Goal: Transaction & Acquisition: Obtain resource

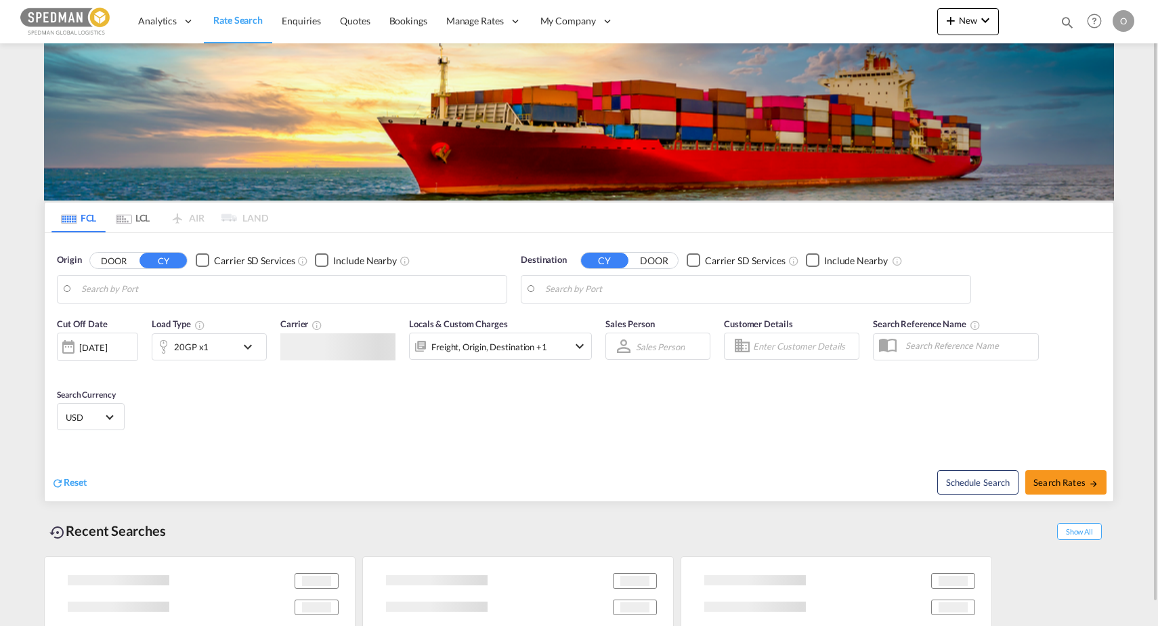
type input "[PERSON_NAME], SEGVX"
type input "Busan, KRPUS"
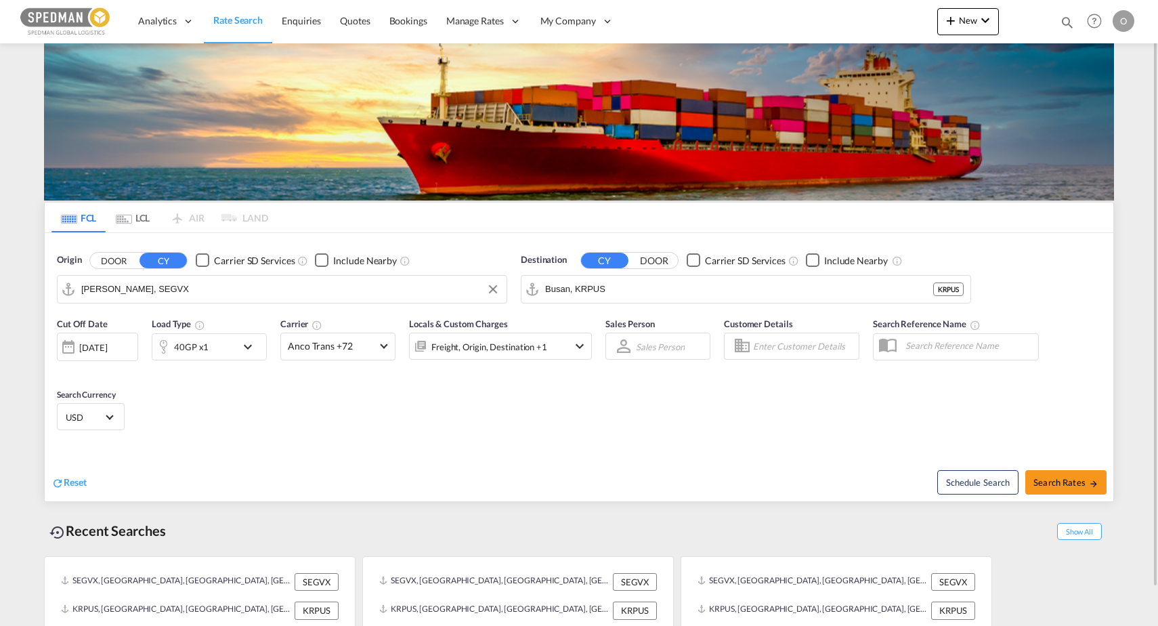
click at [223, 288] on input "Gavle, SEGVX" at bounding box center [290, 289] width 418 height 20
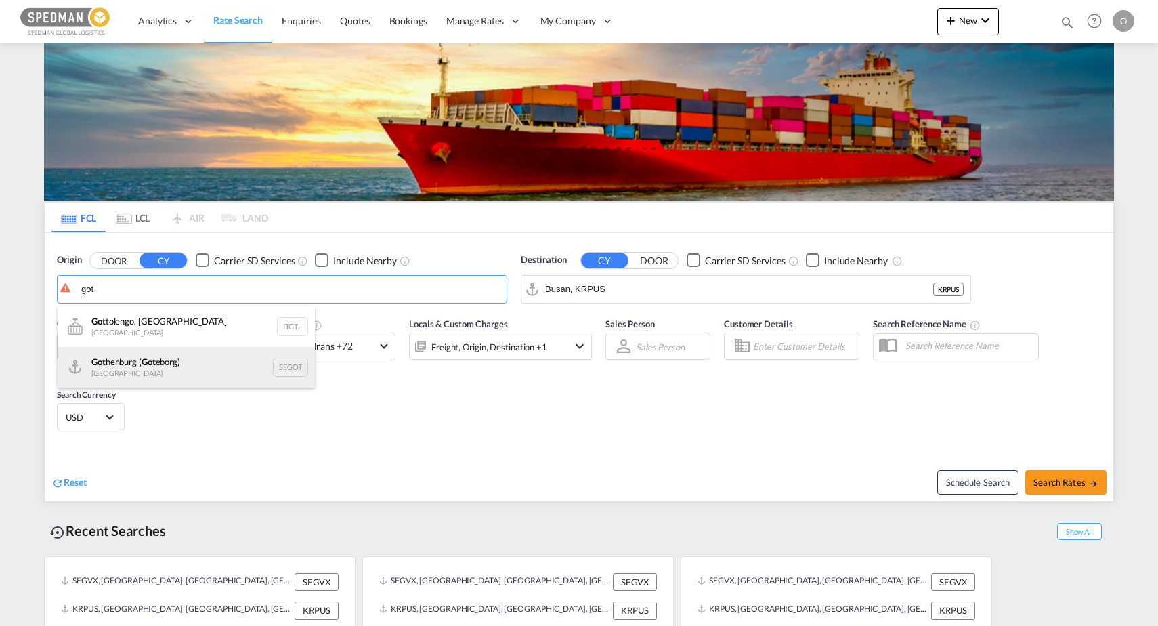
click at [214, 355] on div "Got henburg ( Got eborg) Sweden SEGOT" at bounding box center [186, 367] width 257 height 41
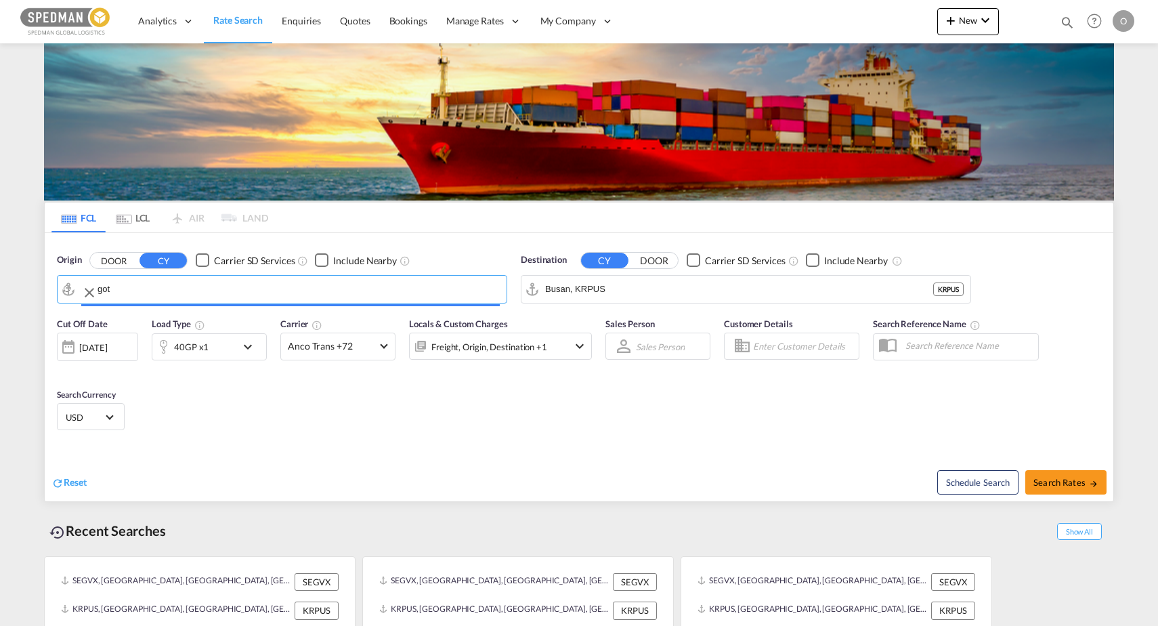
type input "Gothenburg (Goteborg), SEGOT"
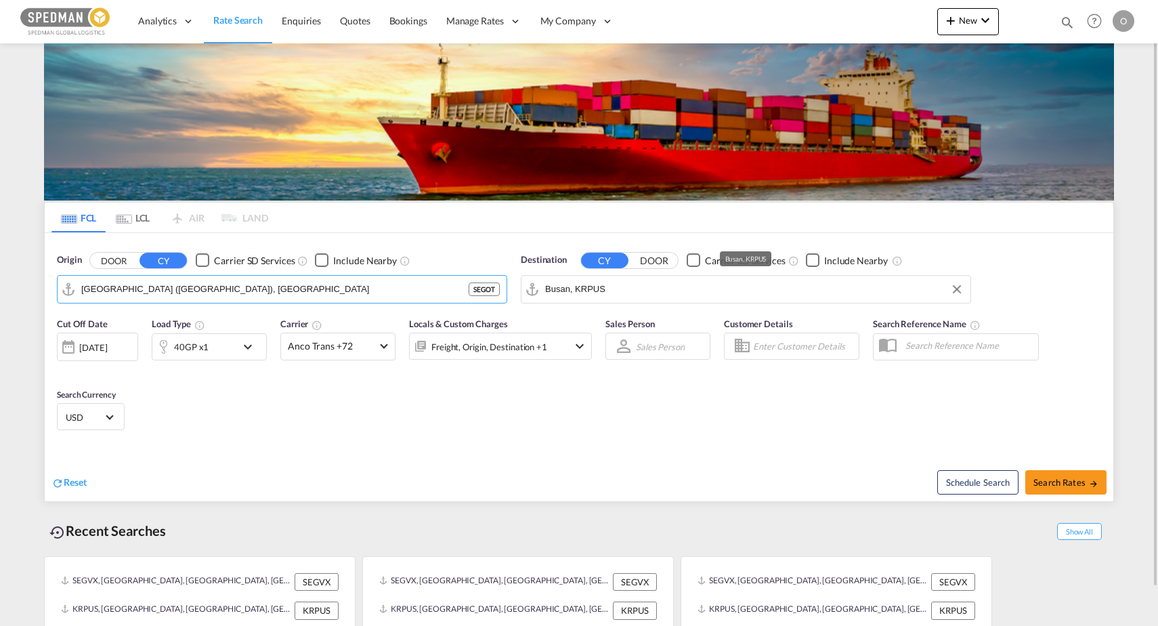
click at [686, 292] on input "Busan, KRPUS" at bounding box center [754, 289] width 418 height 20
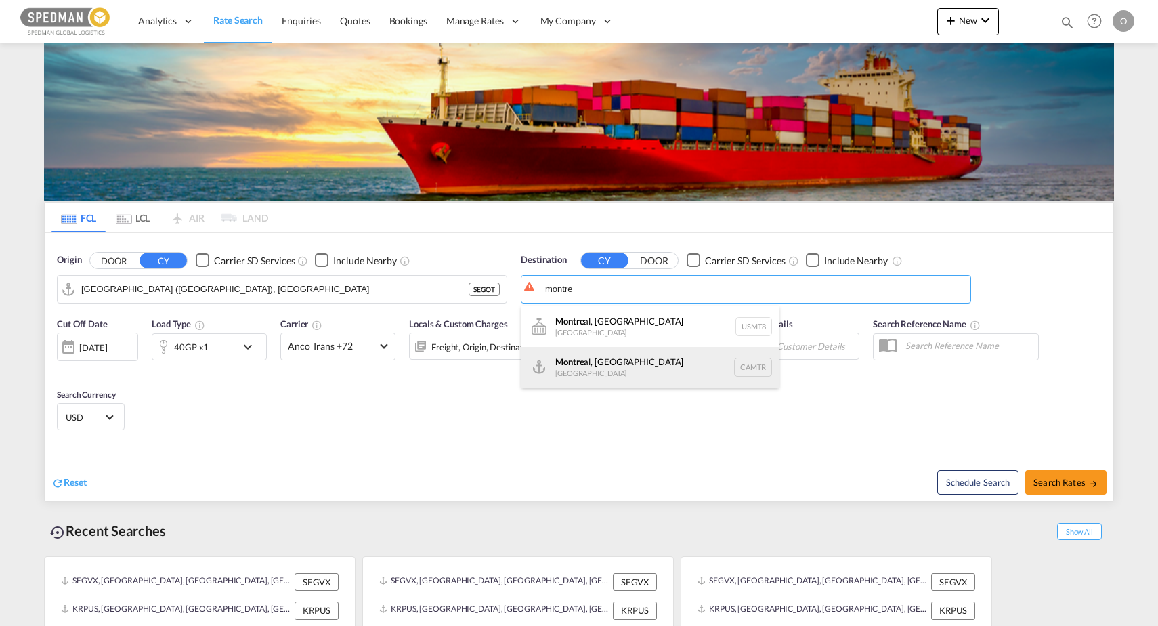
click at [691, 364] on div "Montre al, QC Canada CAMTR" at bounding box center [649, 367] width 257 height 41
type input "Montreal, QC, CAMTR"
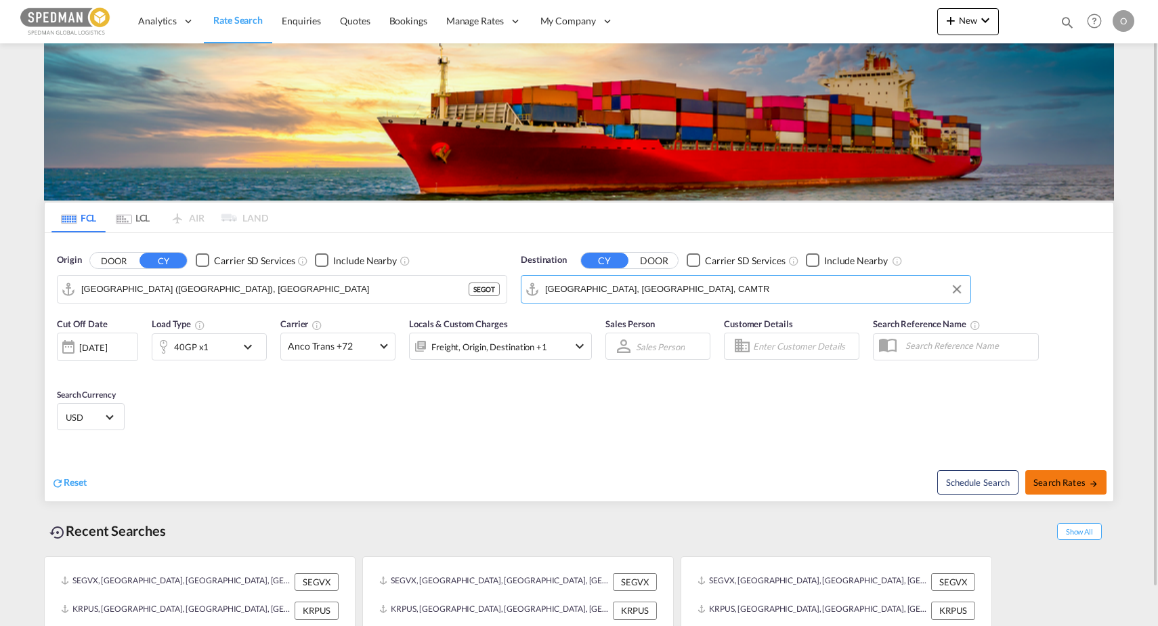
click at [1088, 478] on span "Search Rates" at bounding box center [1065, 482] width 65 height 11
type input "SEGOT to CAMTR / 28 Aug 2025"
